Goal: Task Accomplishment & Management: Manage account settings

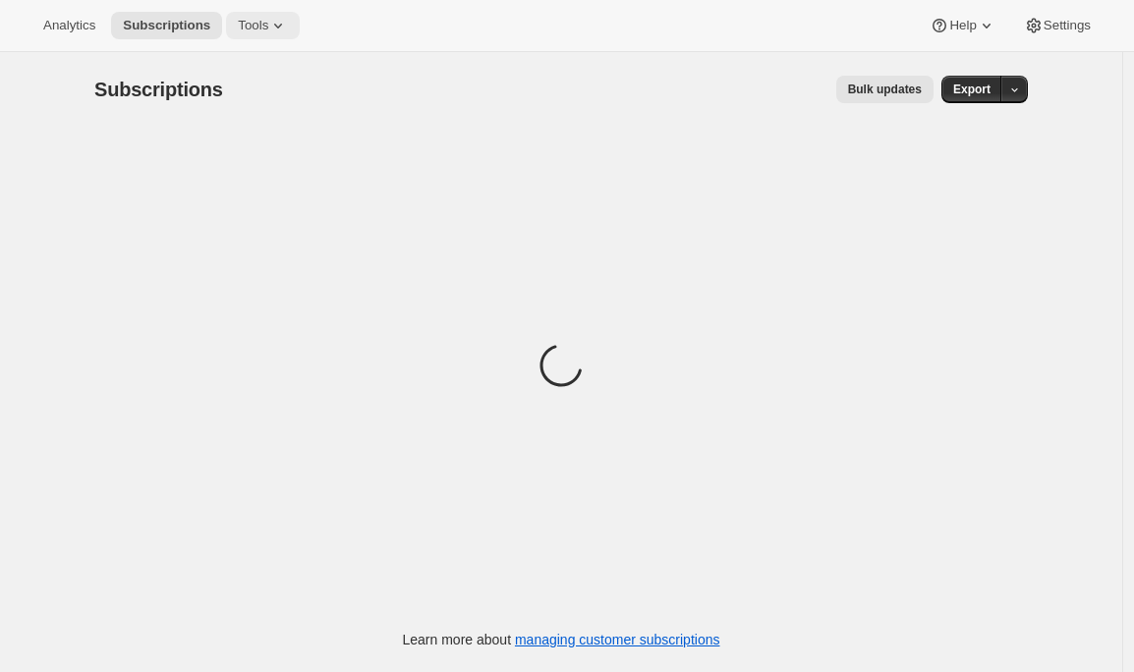
click at [263, 20] on span "Tools" at bounding box center [253, 26] width 30 height 16
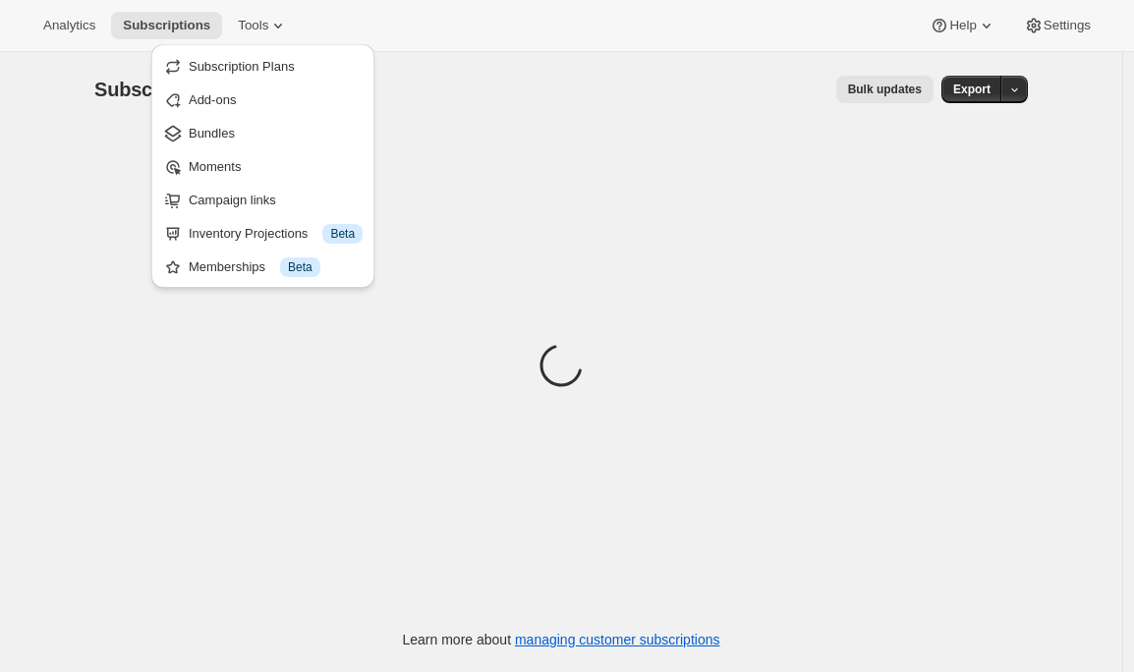
click at [728, 91] on div "Bulk updates" at bounding box center [590, 90] width 687 height 28
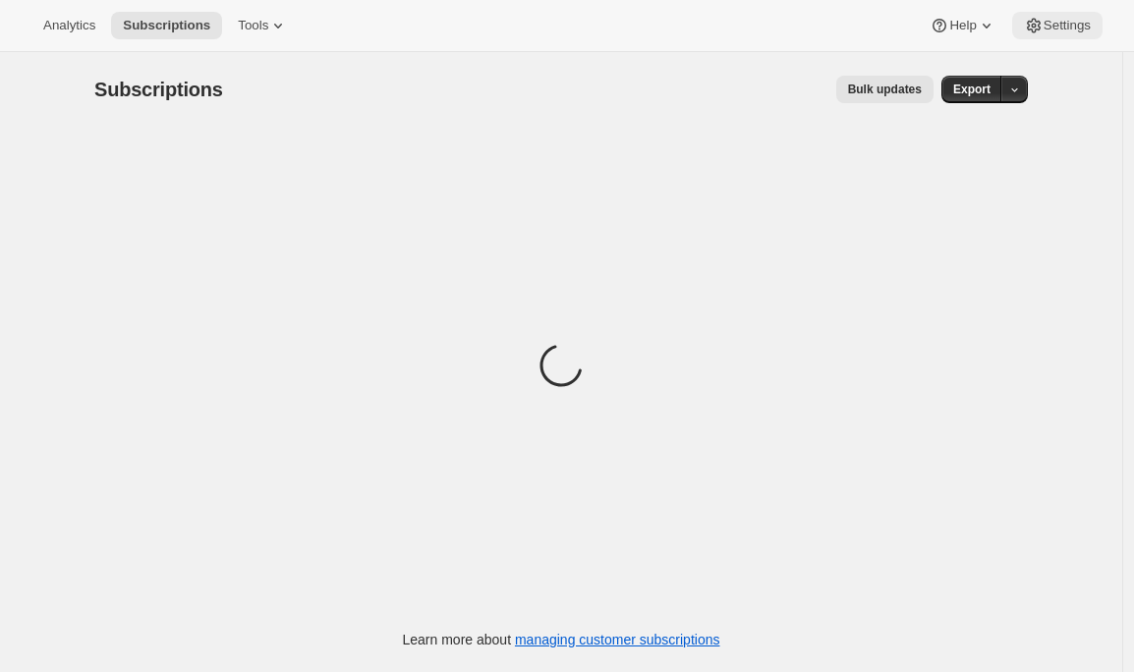
click at [1077, 21] on span "Settings" at bounding box center [1066, 26] width 47 height 16
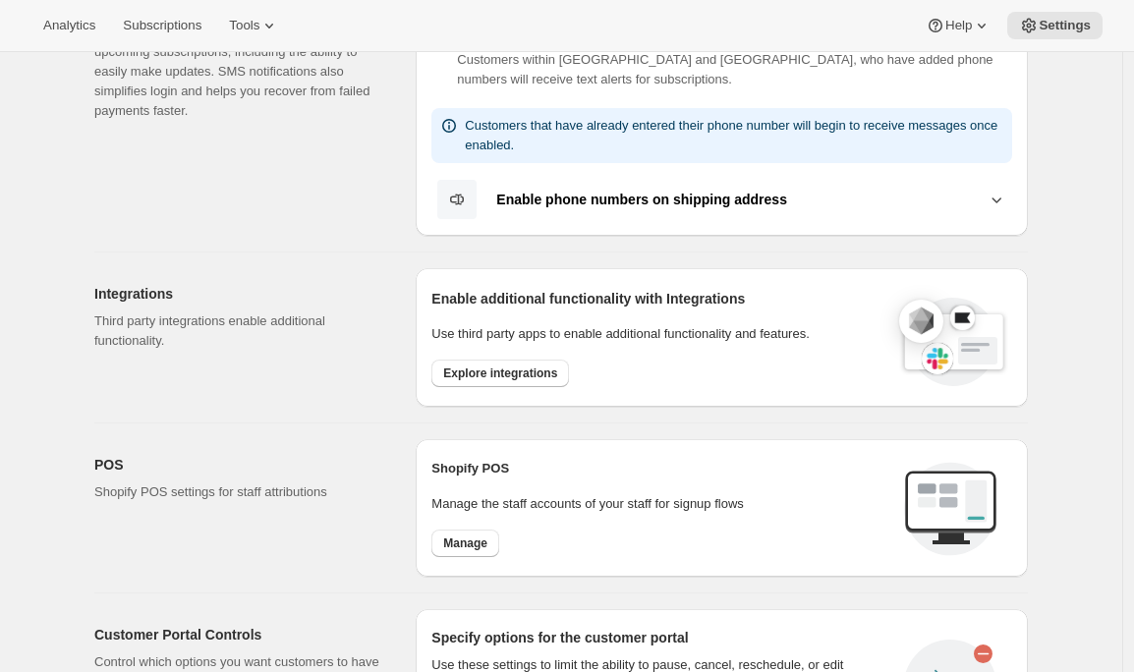
scroll to position [420, 0]
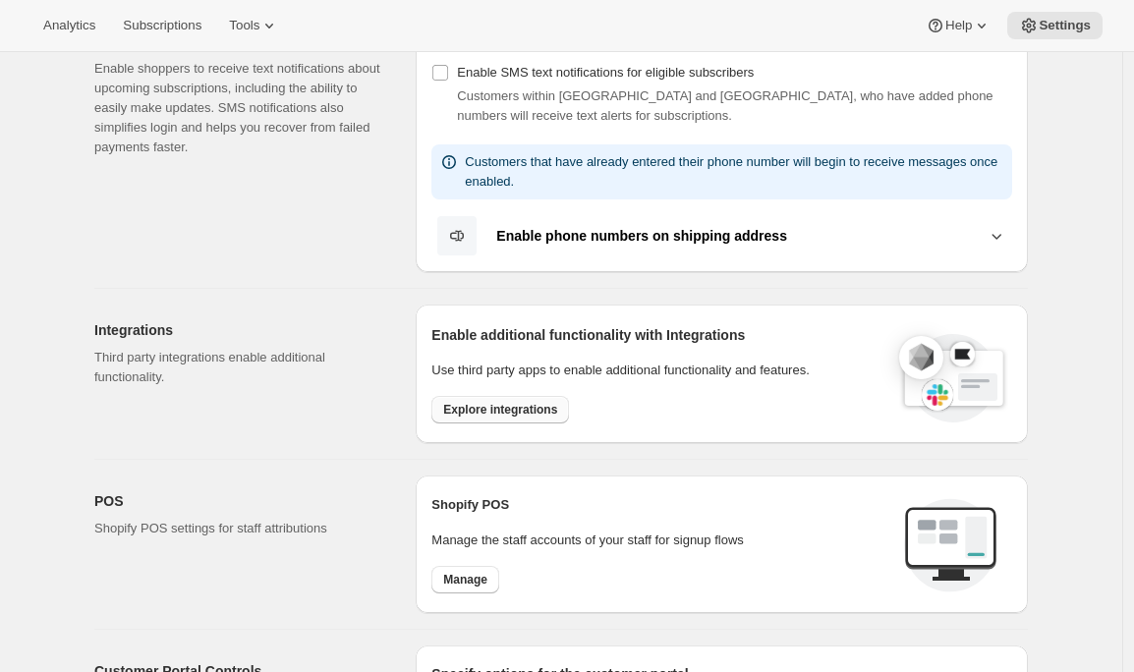
click at [489, 412] on span "Explore integrations" at bounding box center [500, 410] width 114 height 16
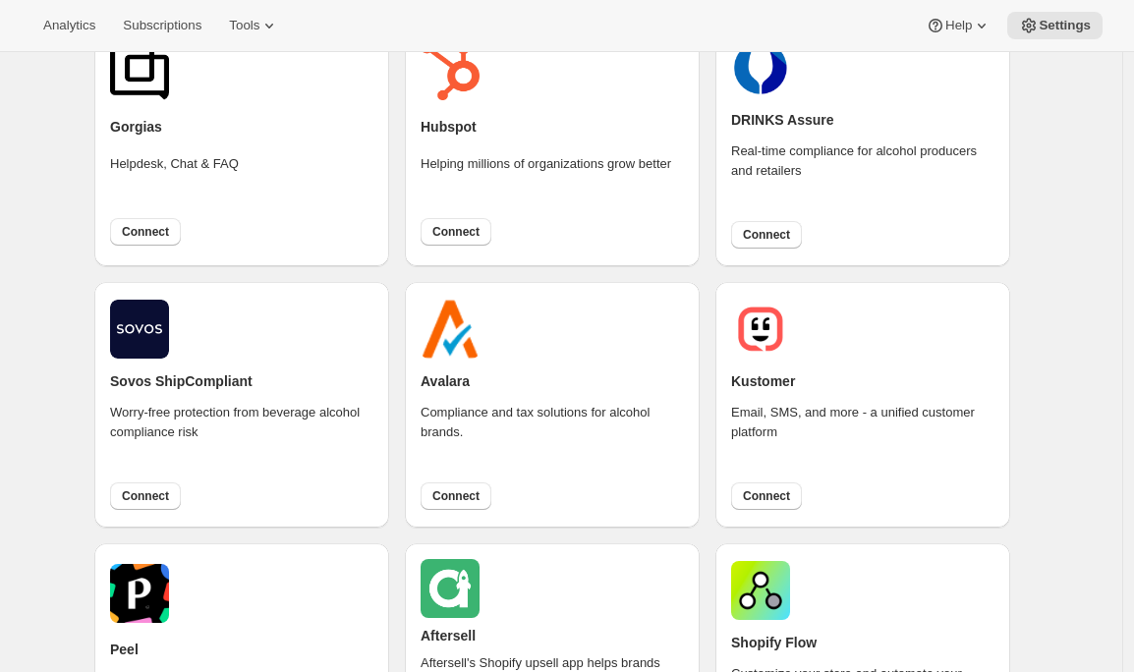
scroll to position [413, 0]
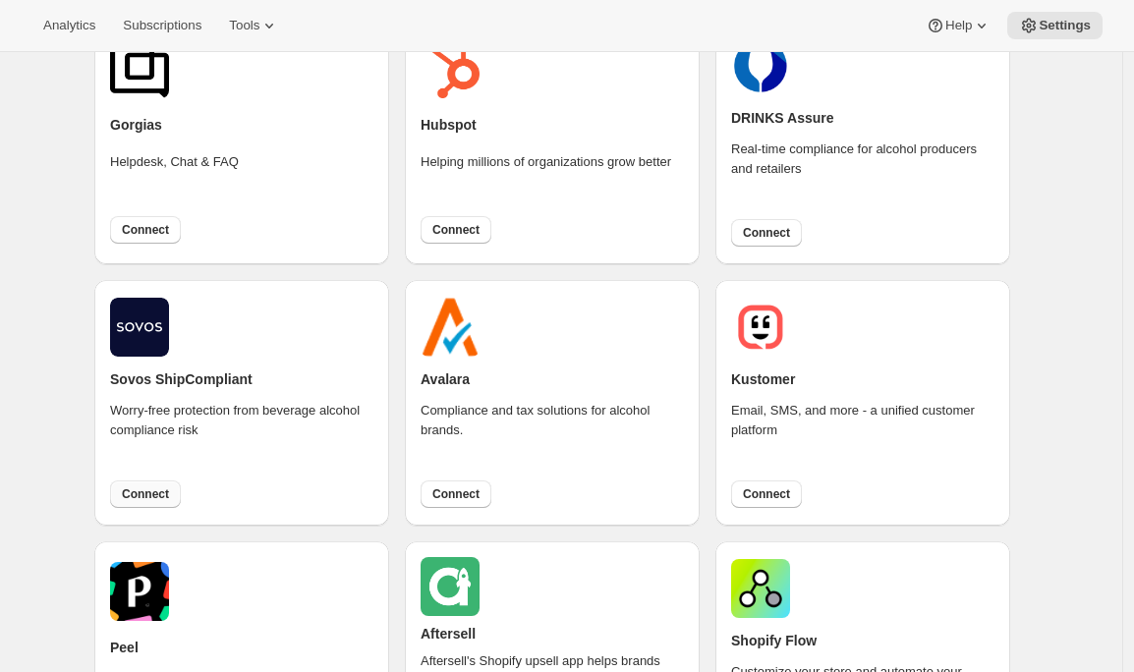
click at [154, 490] on span "Connect" at bounding box center [145, 494] width 47 height 16
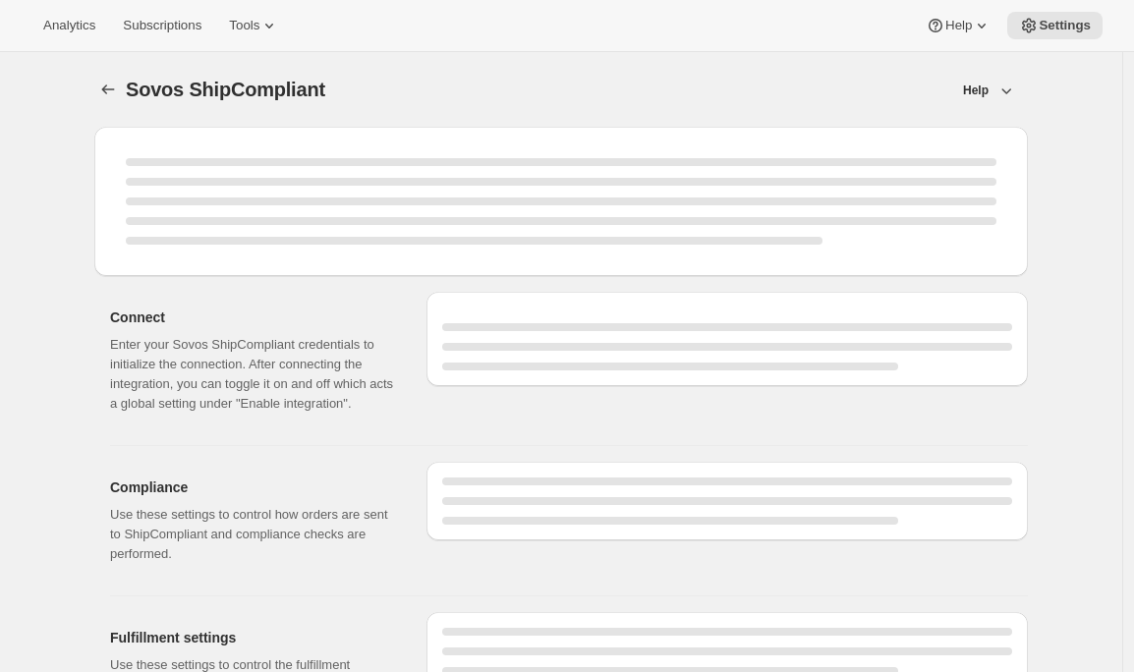
select select "development"
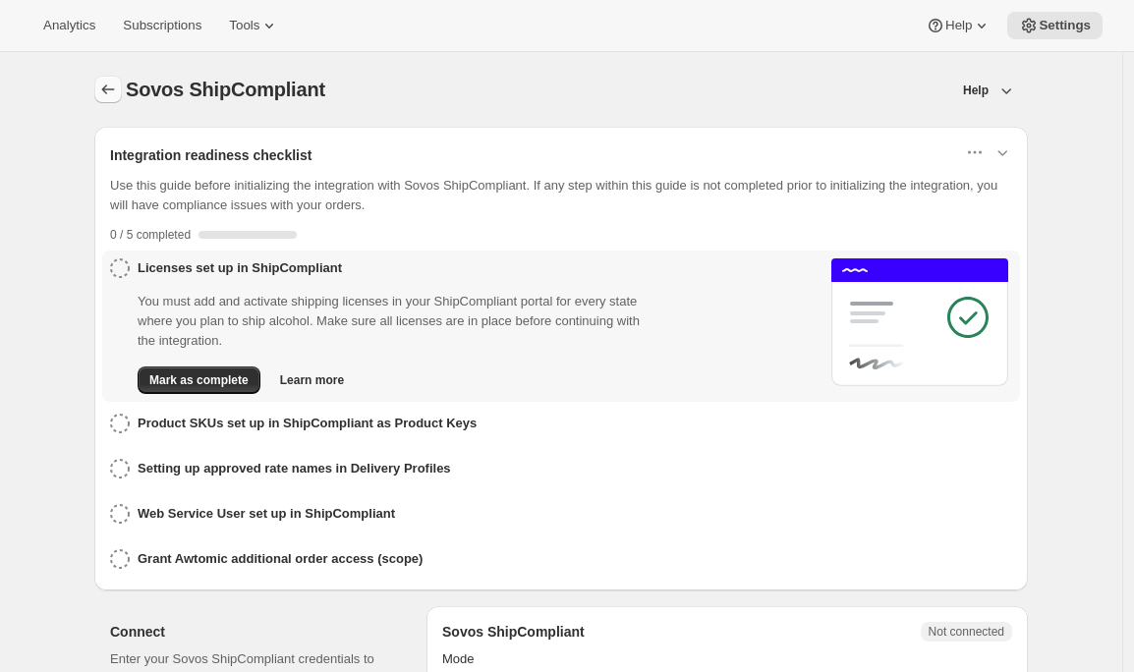
click at [113, 94] on icon "button" at bounding box center [108, 90] width 20 height 20
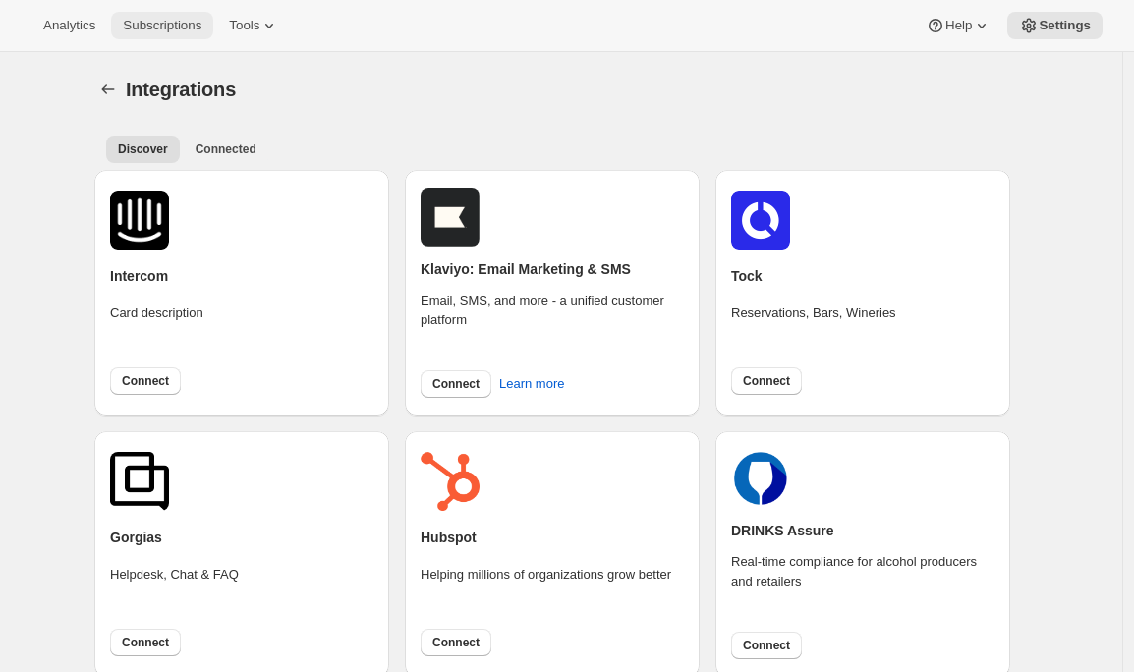
click at [167, 35] on button "Subscriptions" at bounding box center [162, 26] width 102 height 28
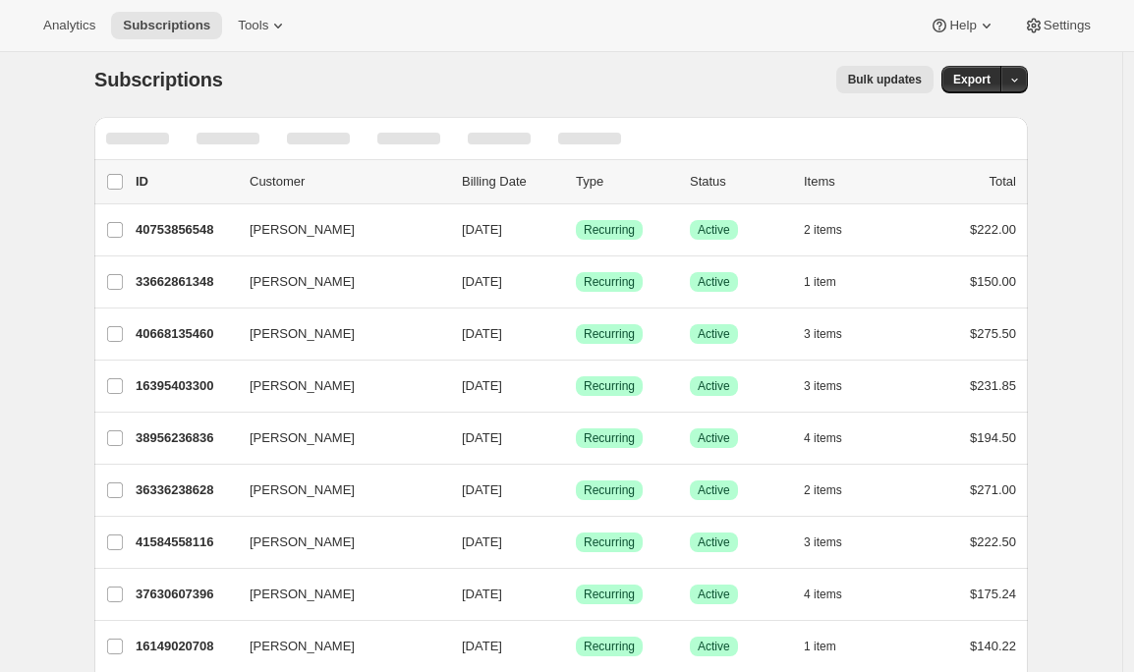
scroll to position [24, 0]
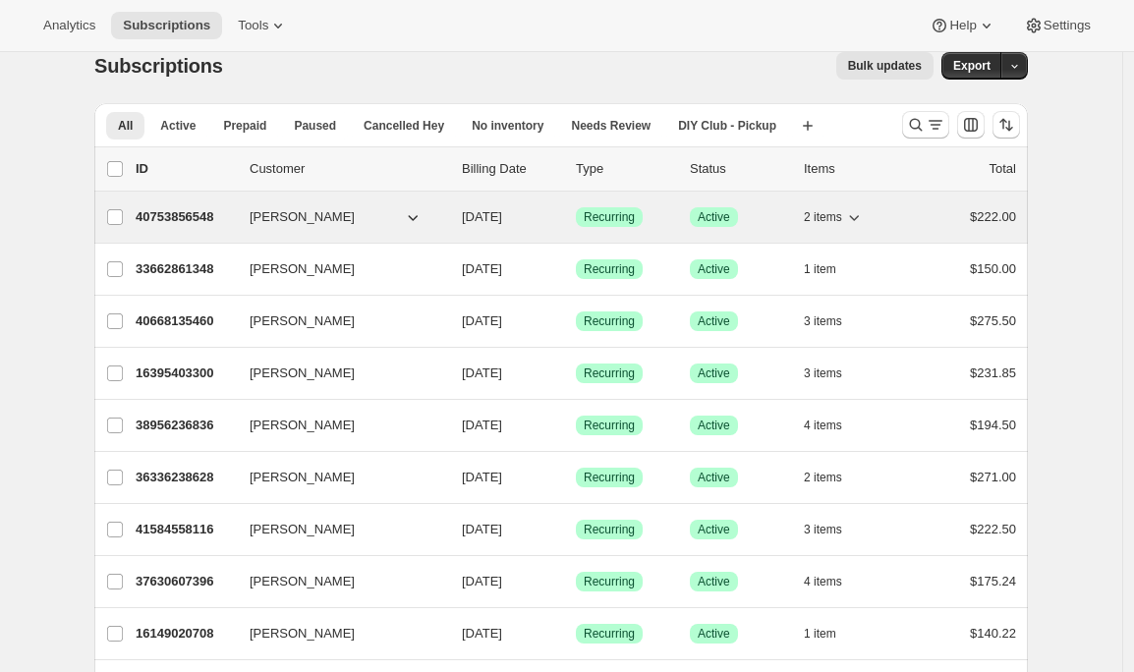
click at [178, 222] on p "40753856548" at bounding box center [185, 217] width 98 height 20
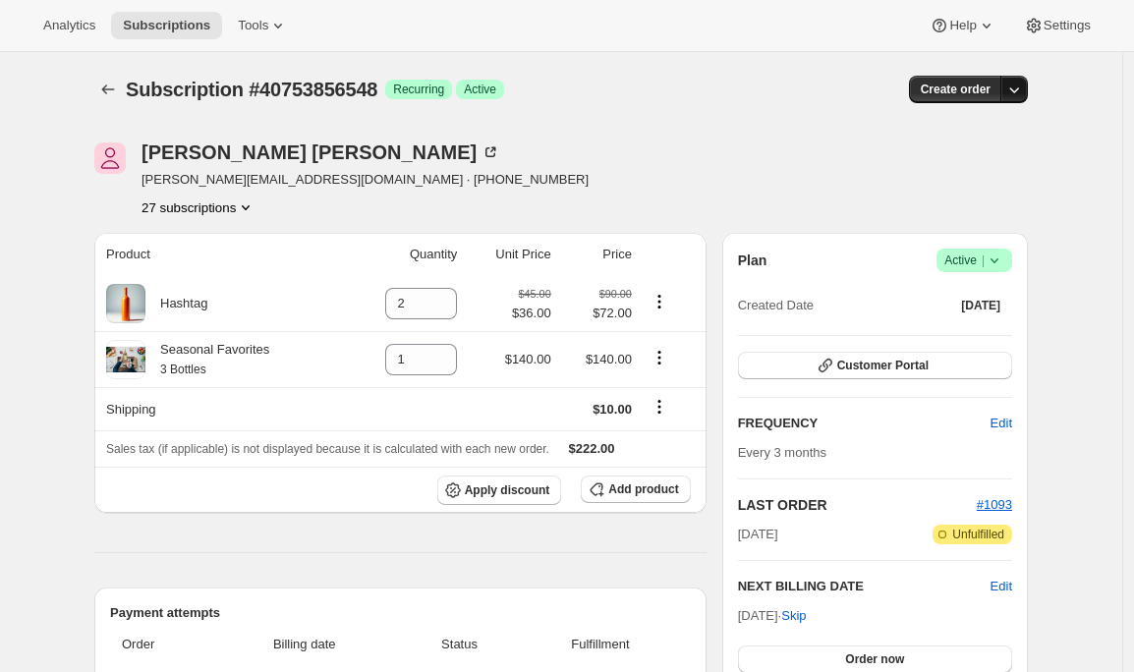
click at [1028, 89] on button "button" at bounding box center [1014, 90] width 28 height 28
click at [937, 171] on span "Create custom one-time order" at bounding box center [937, 164] width 170 height 20
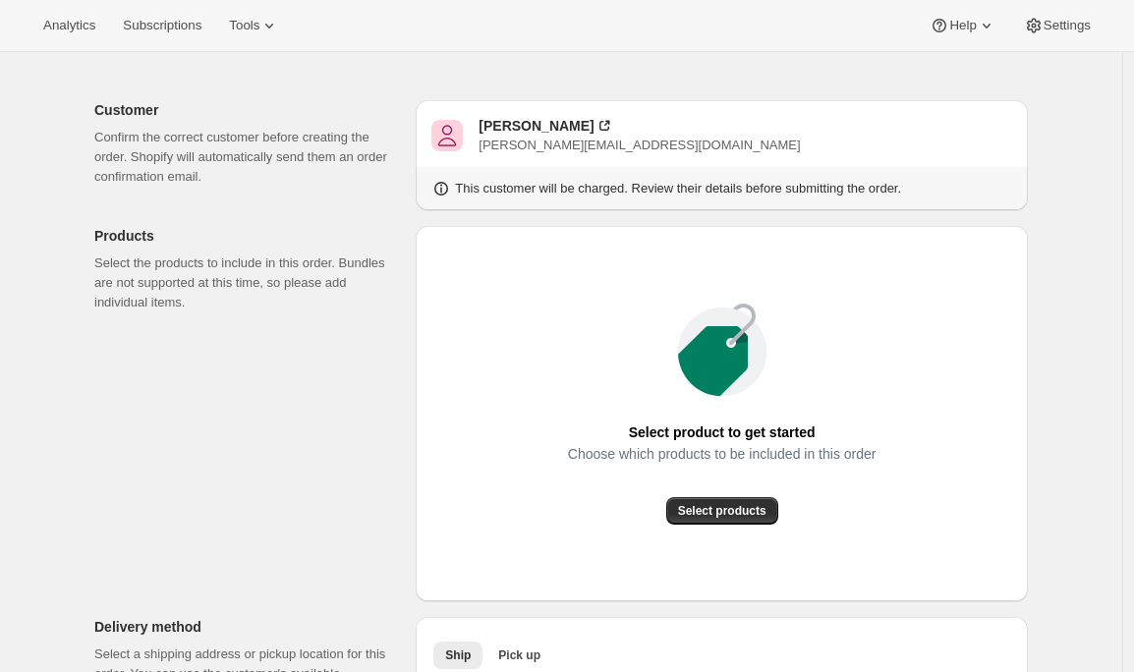
scroll to position [134, 0]
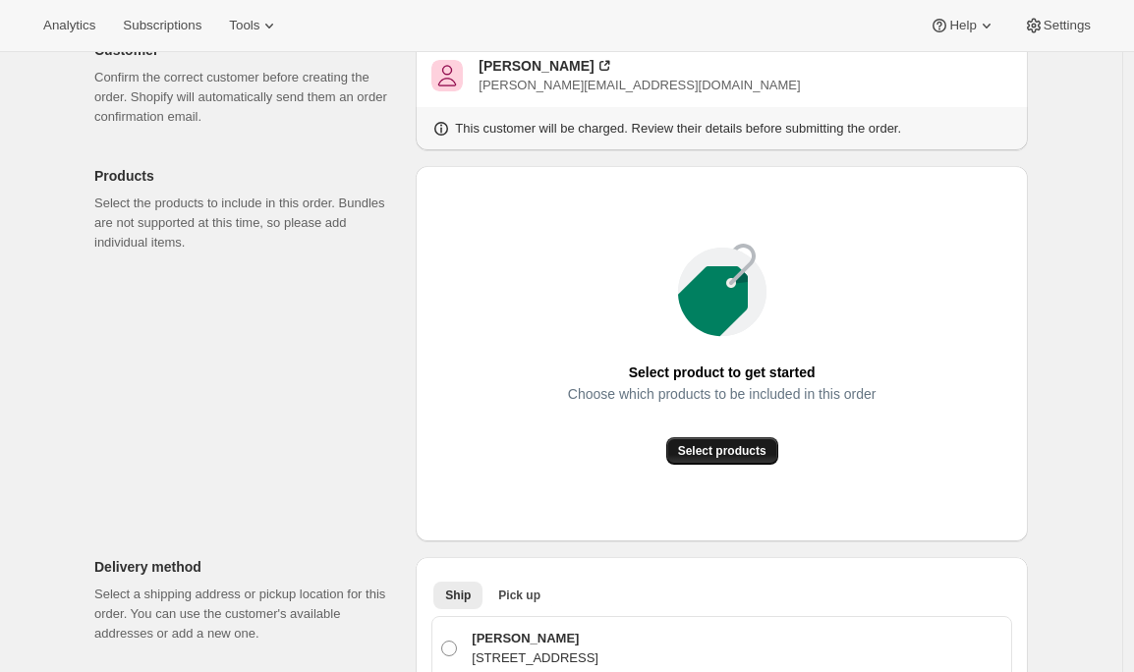
click at [736, 439] on button "Select products" at bounding box center [722, 451] width 112 height 28
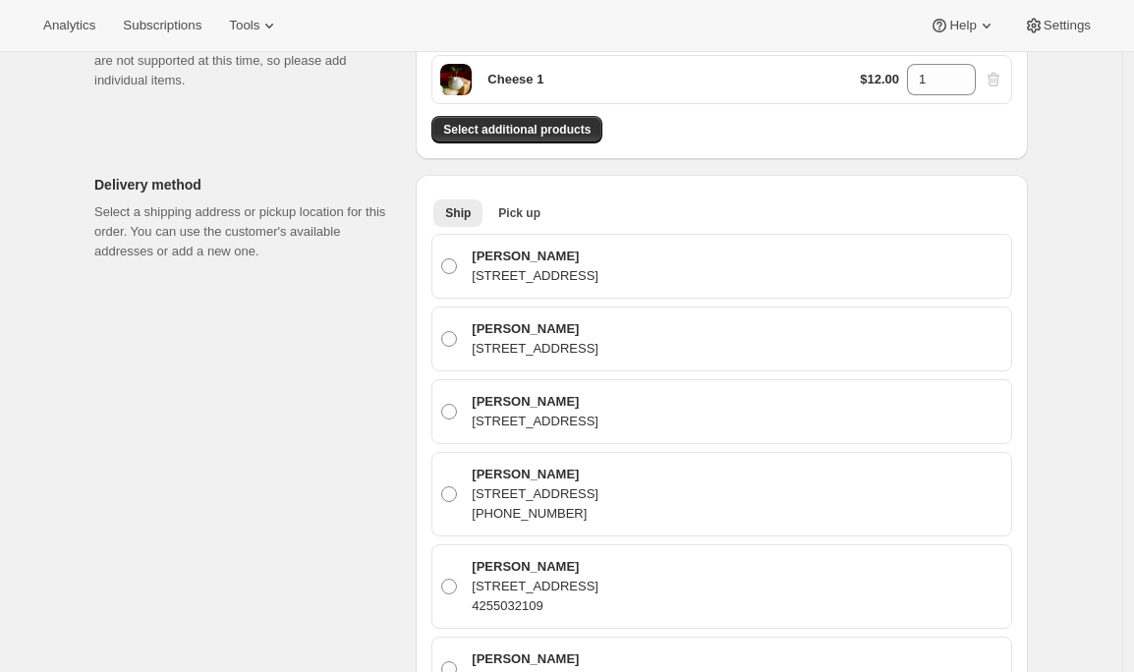
scroll to position [196, 0]
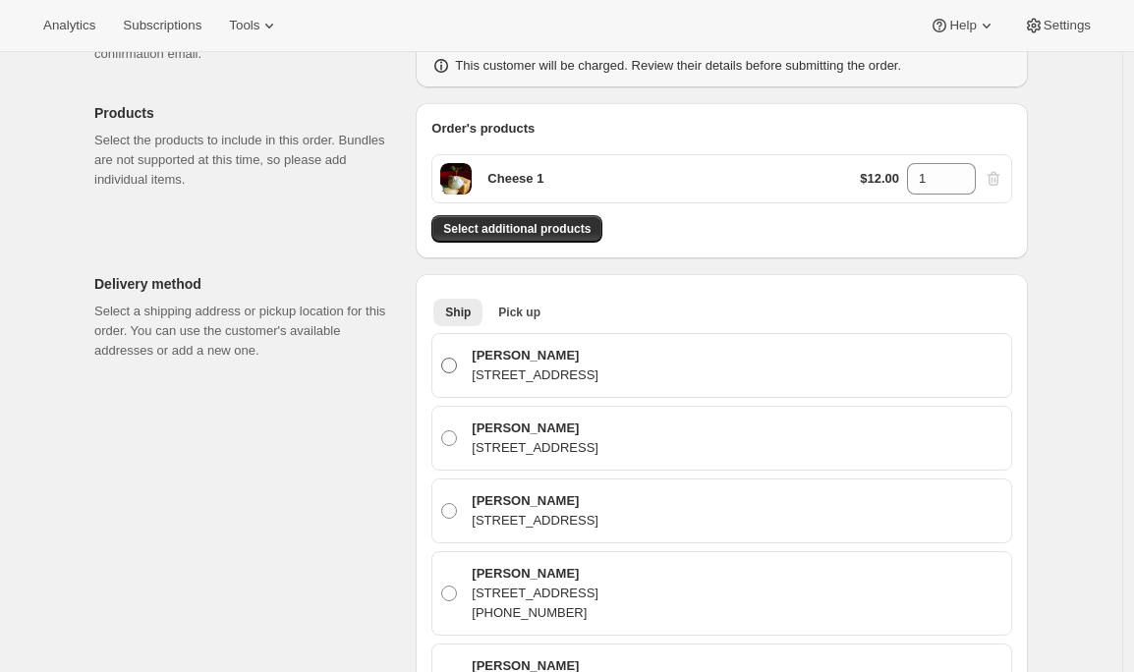
click at [513, 373] on p "123 N 84th St, Seattle, WA, 98103, United States" at bounding box center [535, 375] width 127 height 20
click at [442, 359] on input "Emily Yuhas 123 N 84th St, Seattle, WA, 98103, United States" at bounding box center [441, 358] width 1 height 1
radio input "true"
click at [533, 317] on span "Pick up" at bounding box center [519, 313] width 42 height 16
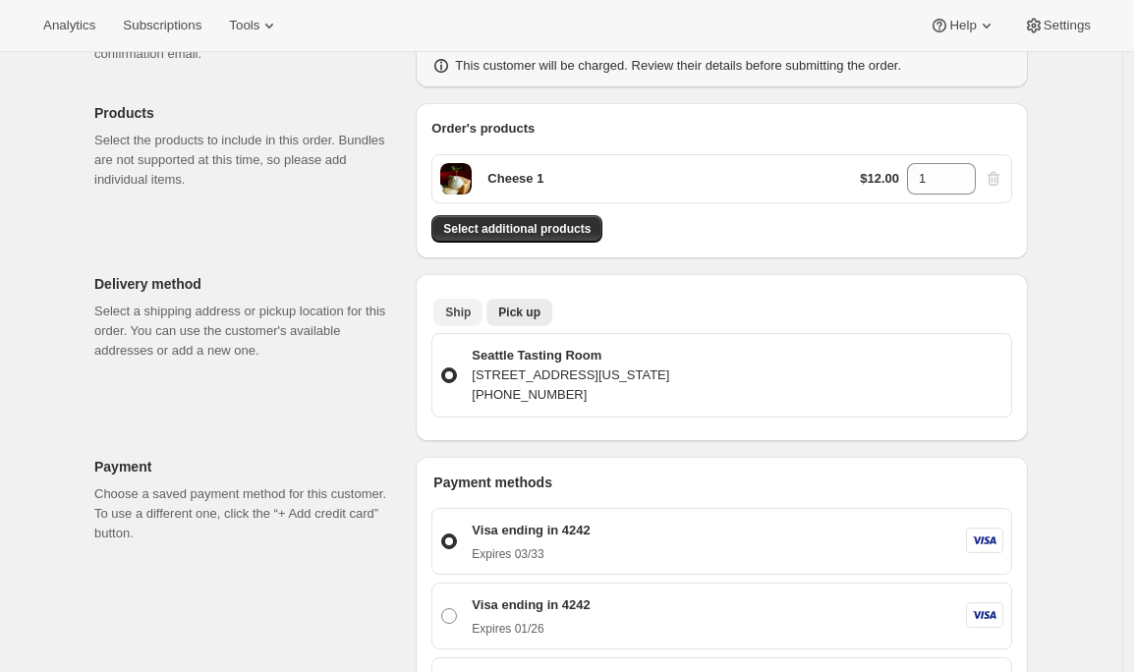
click at [451, 319] on span "Ship" at bounding box center [458, 313] width 26 height 16
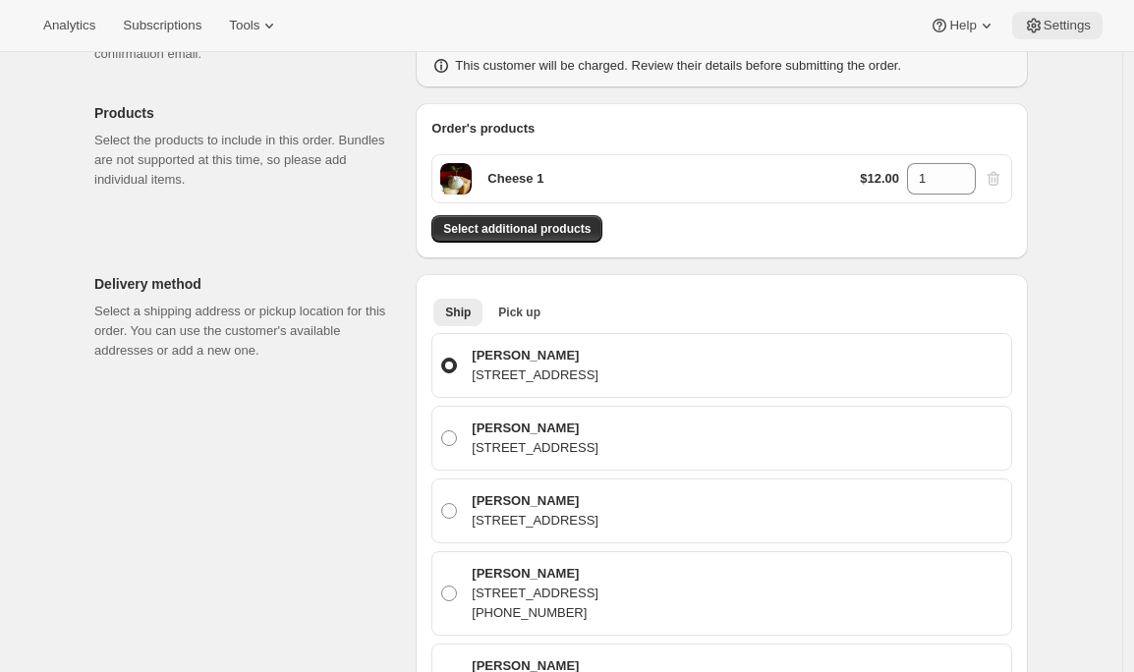
click at [1046, 30] on span "Settings" at bounding box center [1066, 26] width 47 height 16
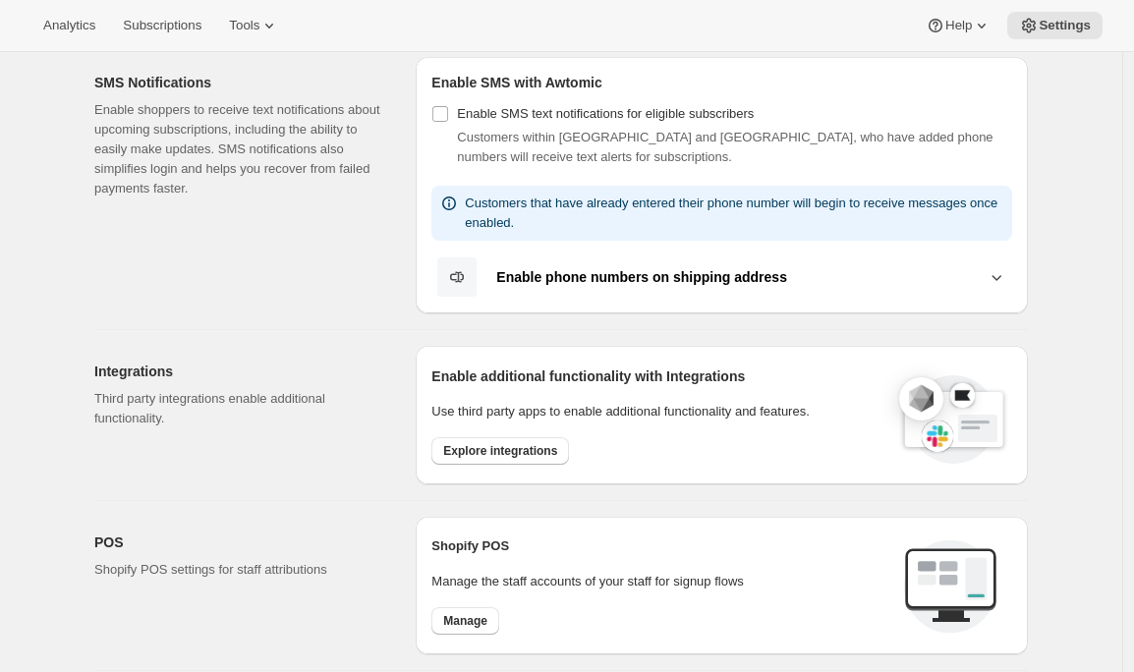
scroll to position [418, 0]
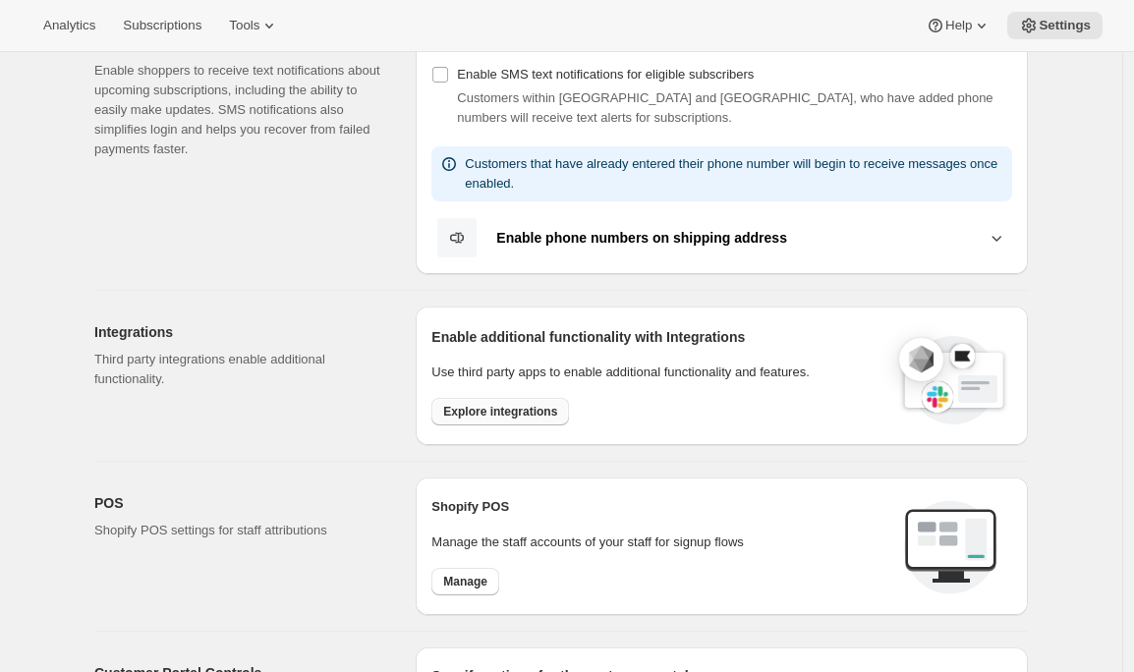
click at [520, 407] on span "Explore integrations" at bounding box center [500, 412] width 114 height 16
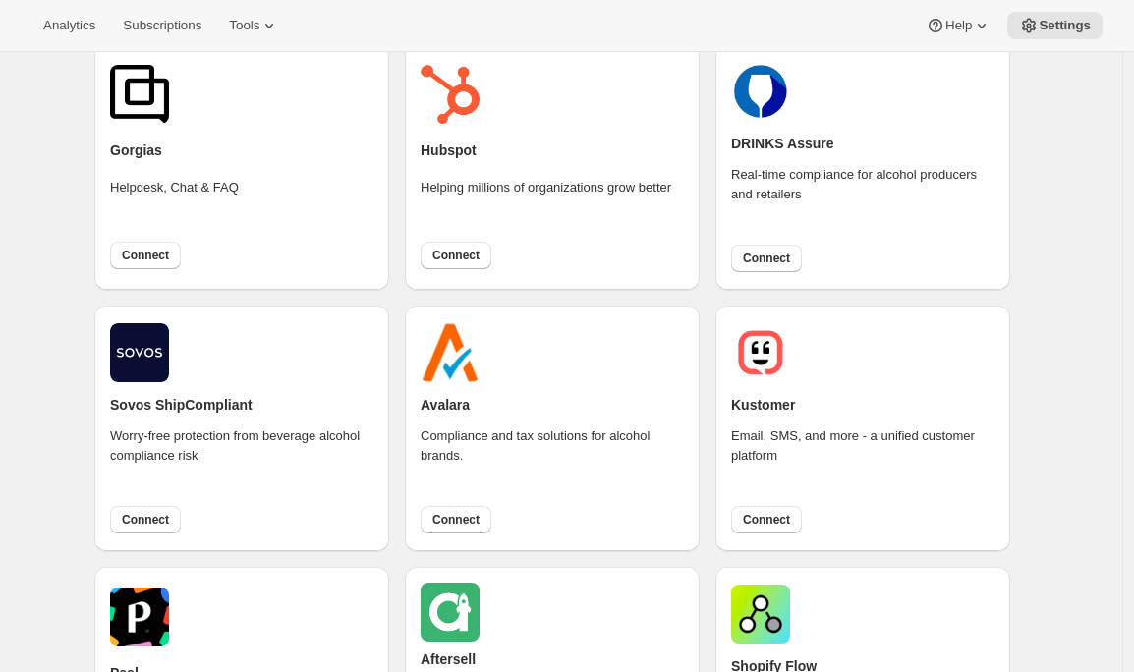
scroll to position [434, 0]
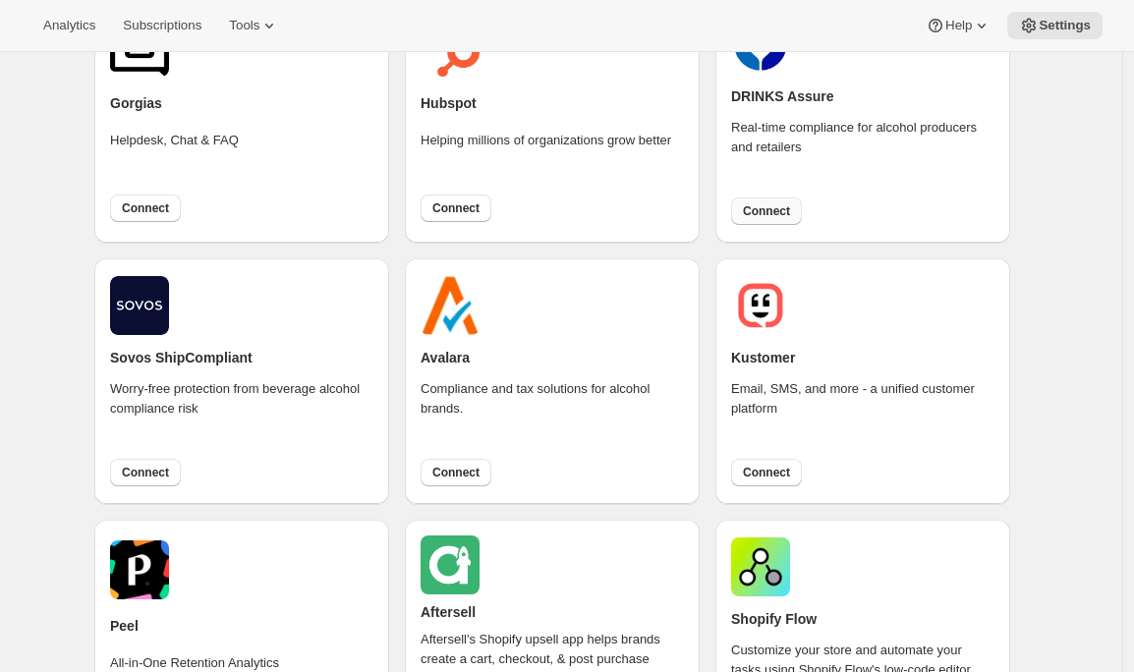
click at [770, 224] on button "Connect" at bounding box center [766, 211] width 71 height 28
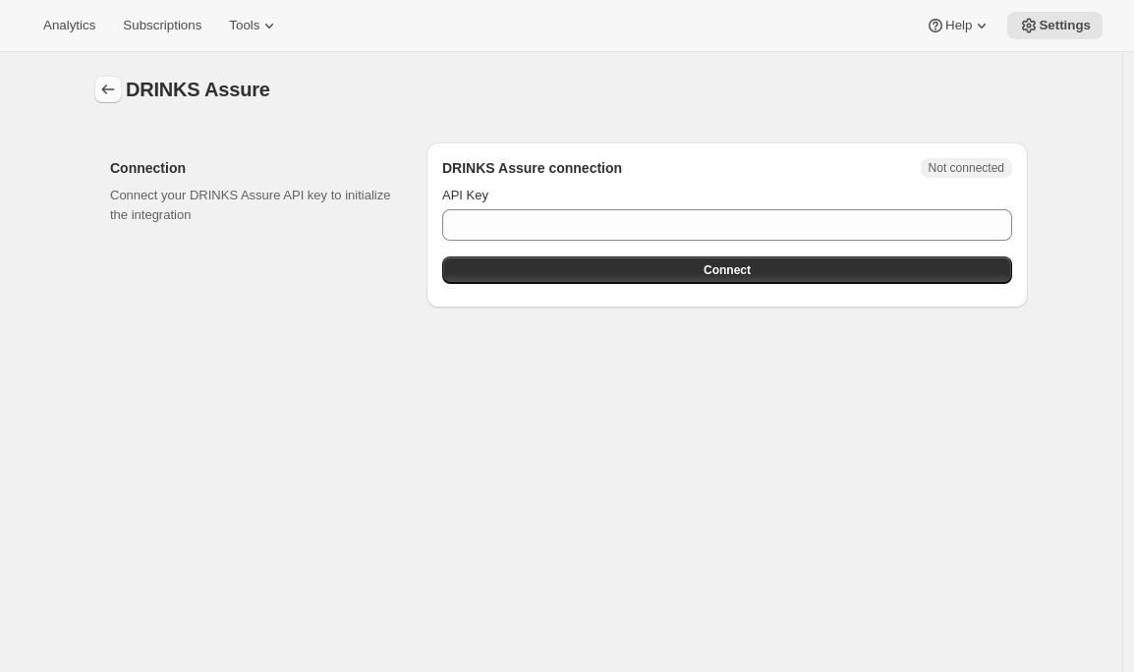
click at [110, 81] on icon "button" at bounding box center [108, 90] width 20 height 20
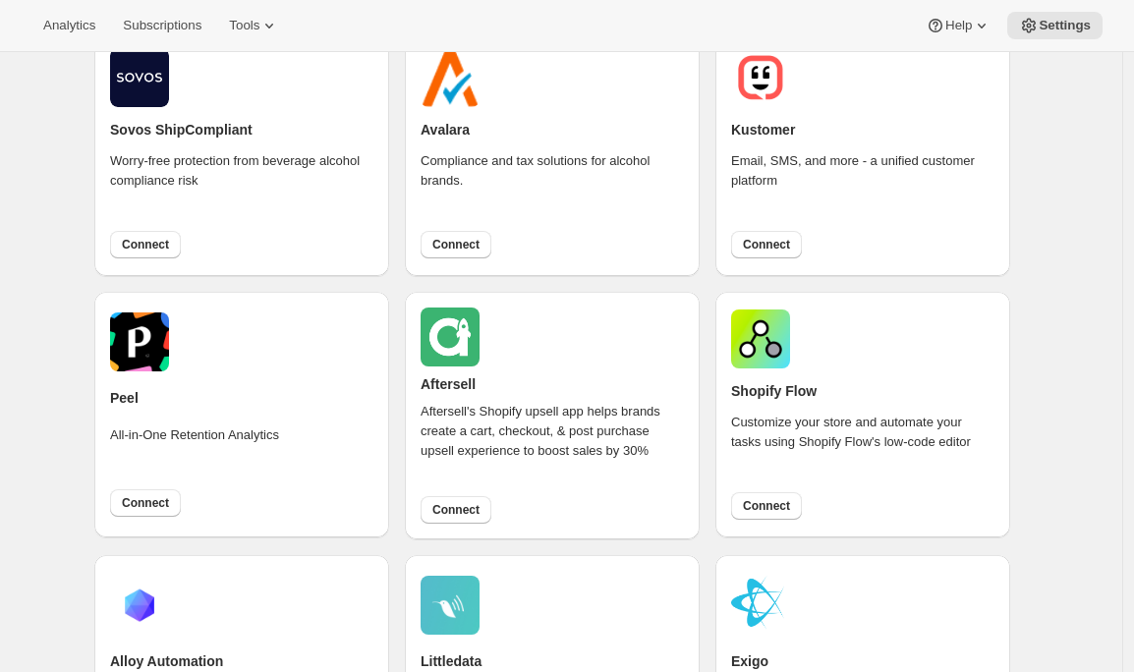
scroll to position [658, 0]
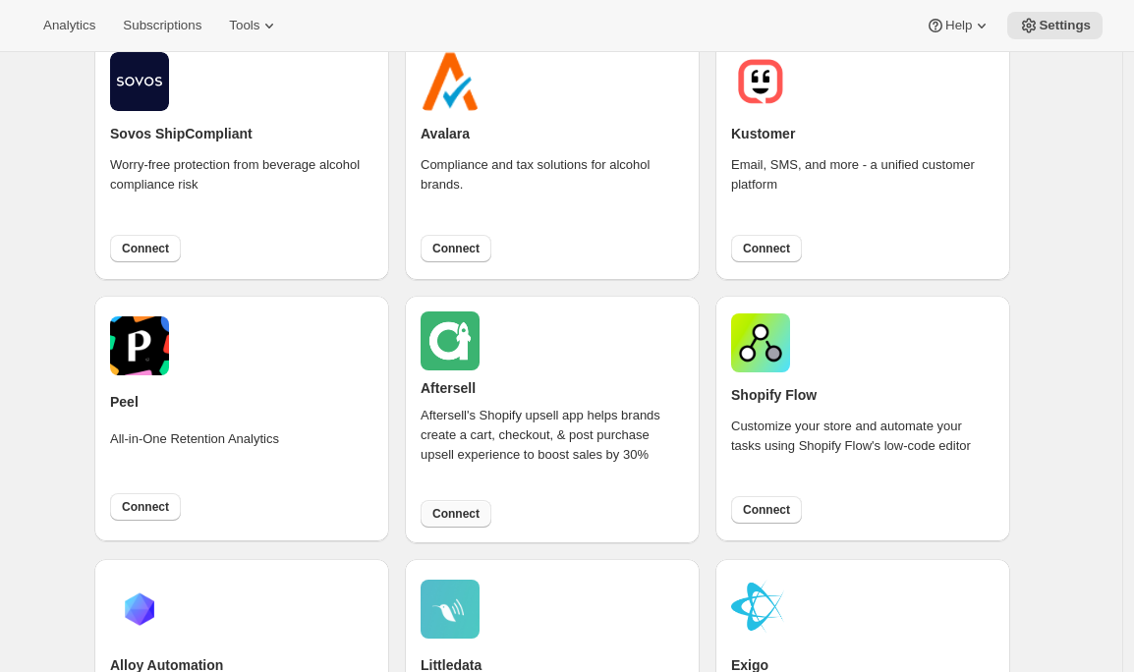
click at [464, 512] on span "Connect" at bounding box center [455, 514] width 47 height 16
